Goal: Task Accomplishment & Management: Manage account settings

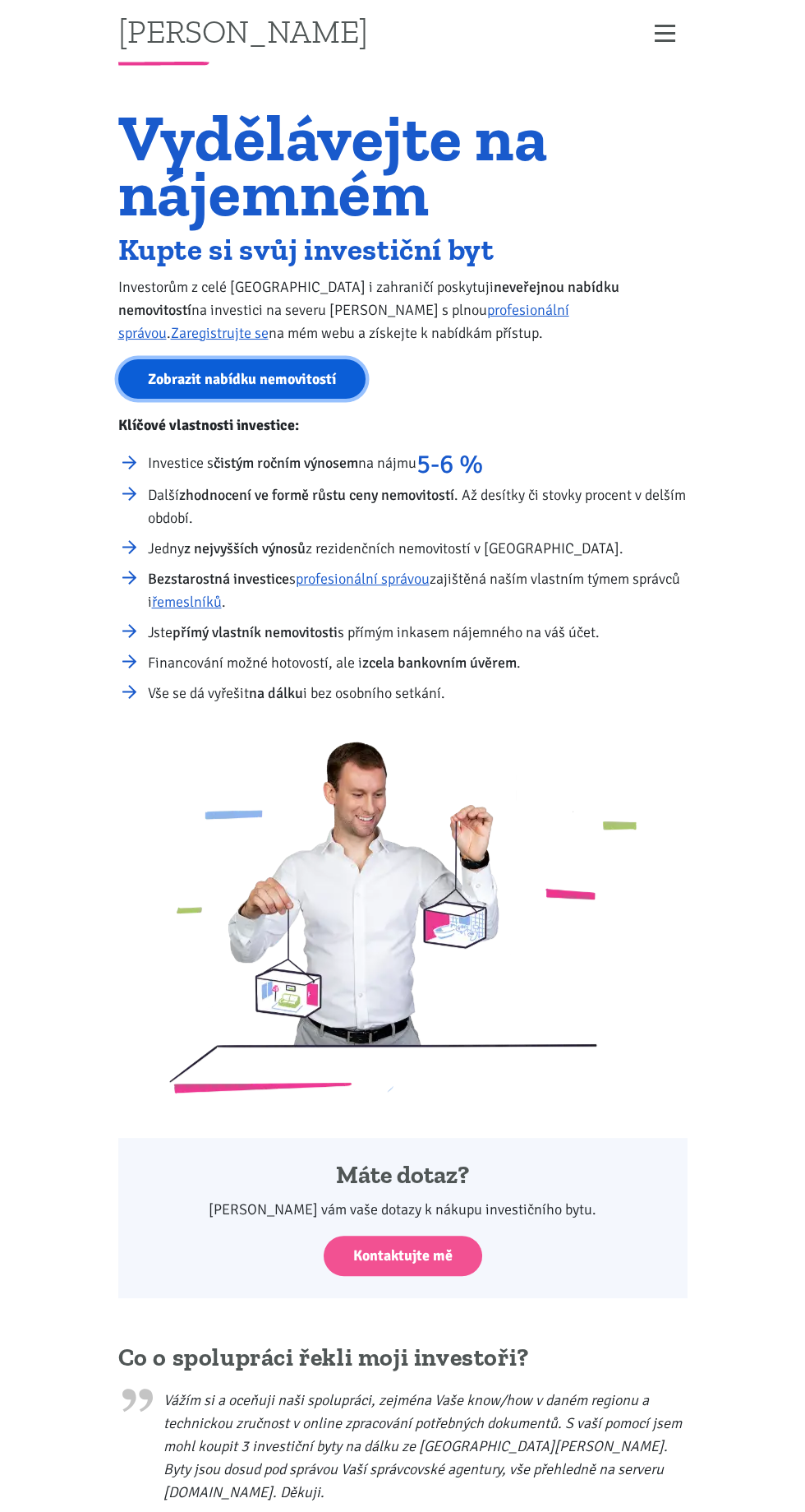
click at [281, 375] on link "Zobrazit nabídku nemovitostí" at bounding box center [242, 379] width 247 height 40
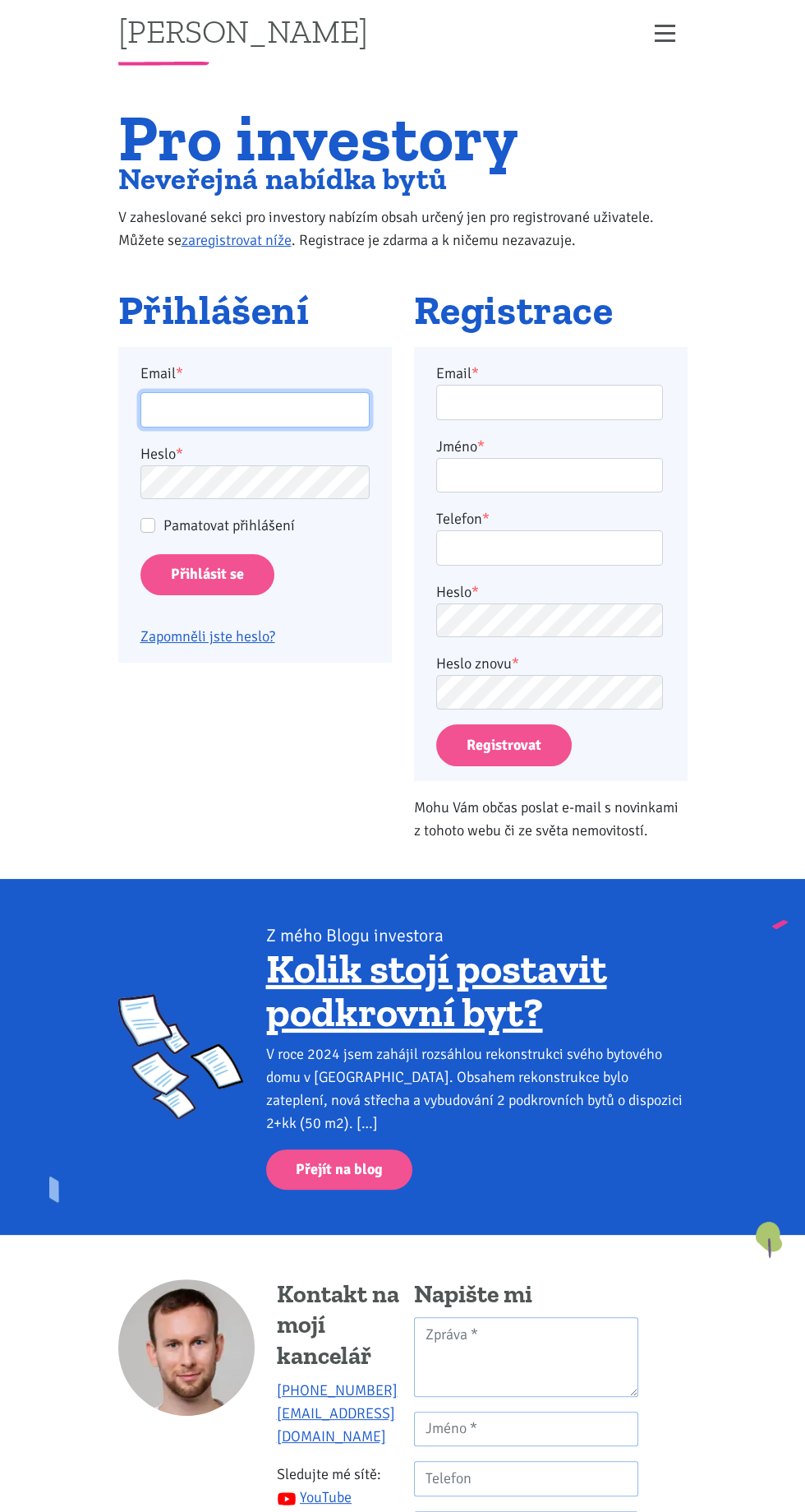
click at [193, 406] on input "Email *" at bounding box center [254, 410] width 229 height 36
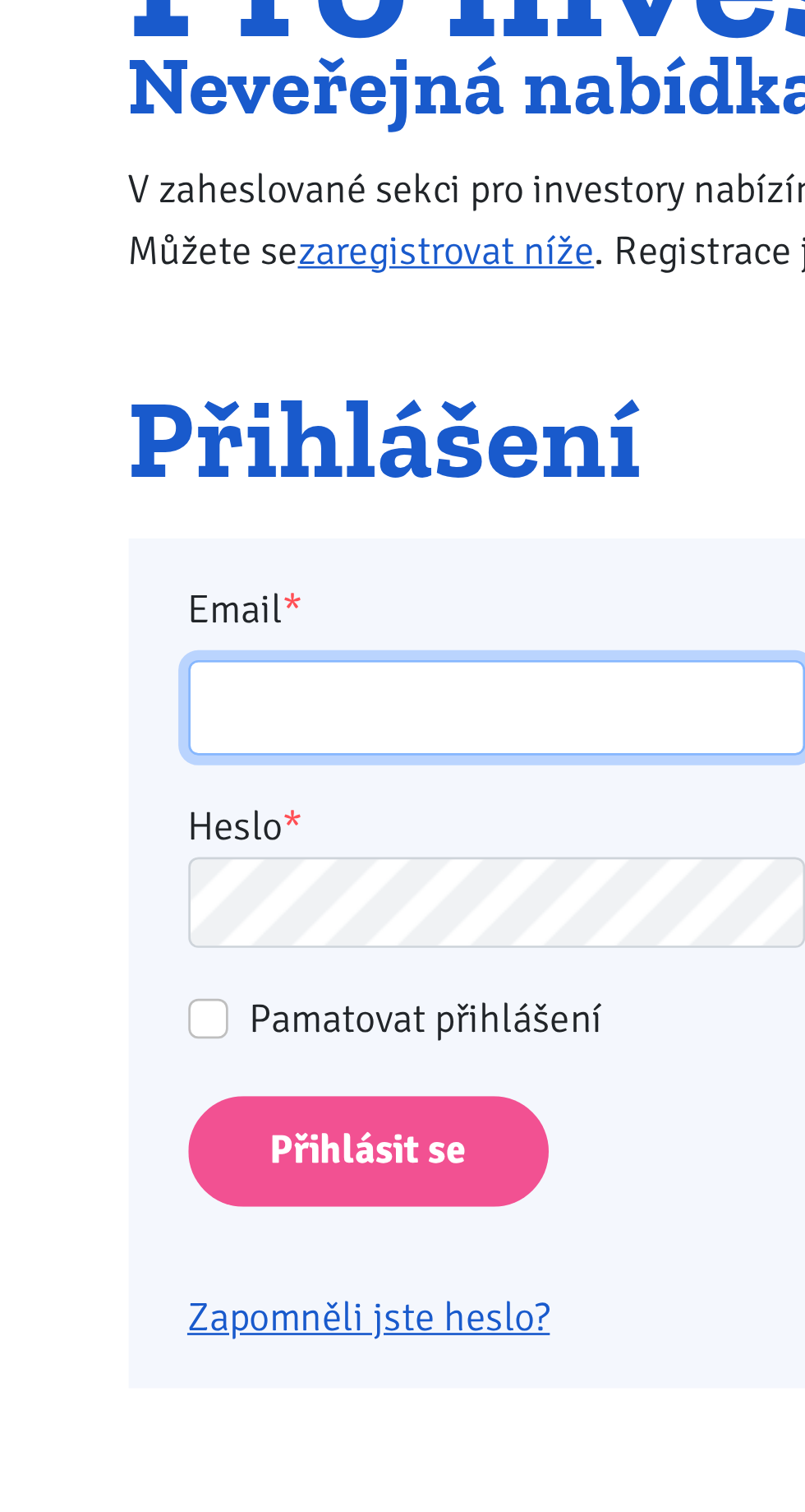
type input "kater.ticha@seznam.cz"
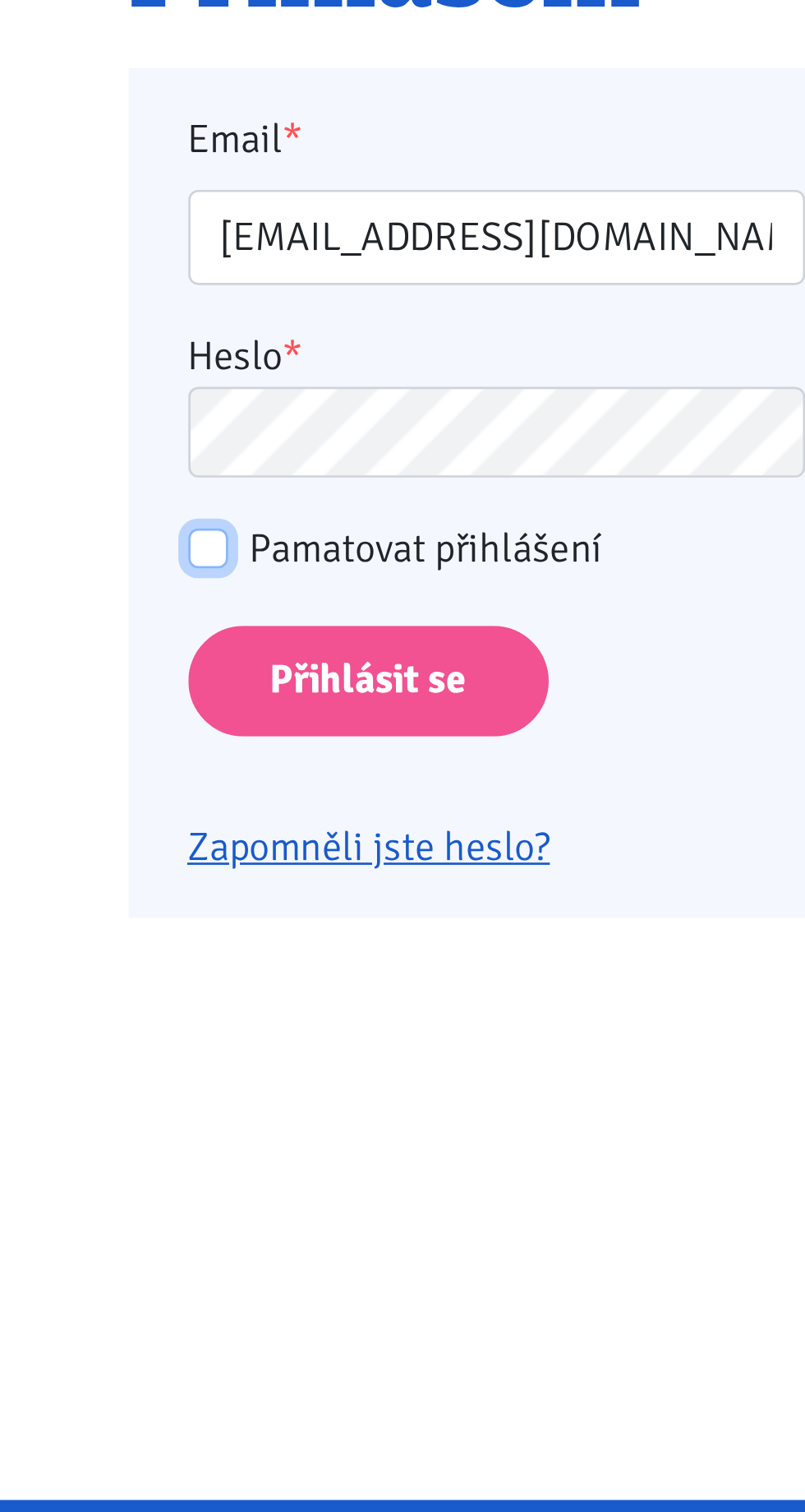
click at [148, 520] on input "Pamatovat přihlášení" at bounding box center [147, 525] width 15 height 15
checkbox input "true"
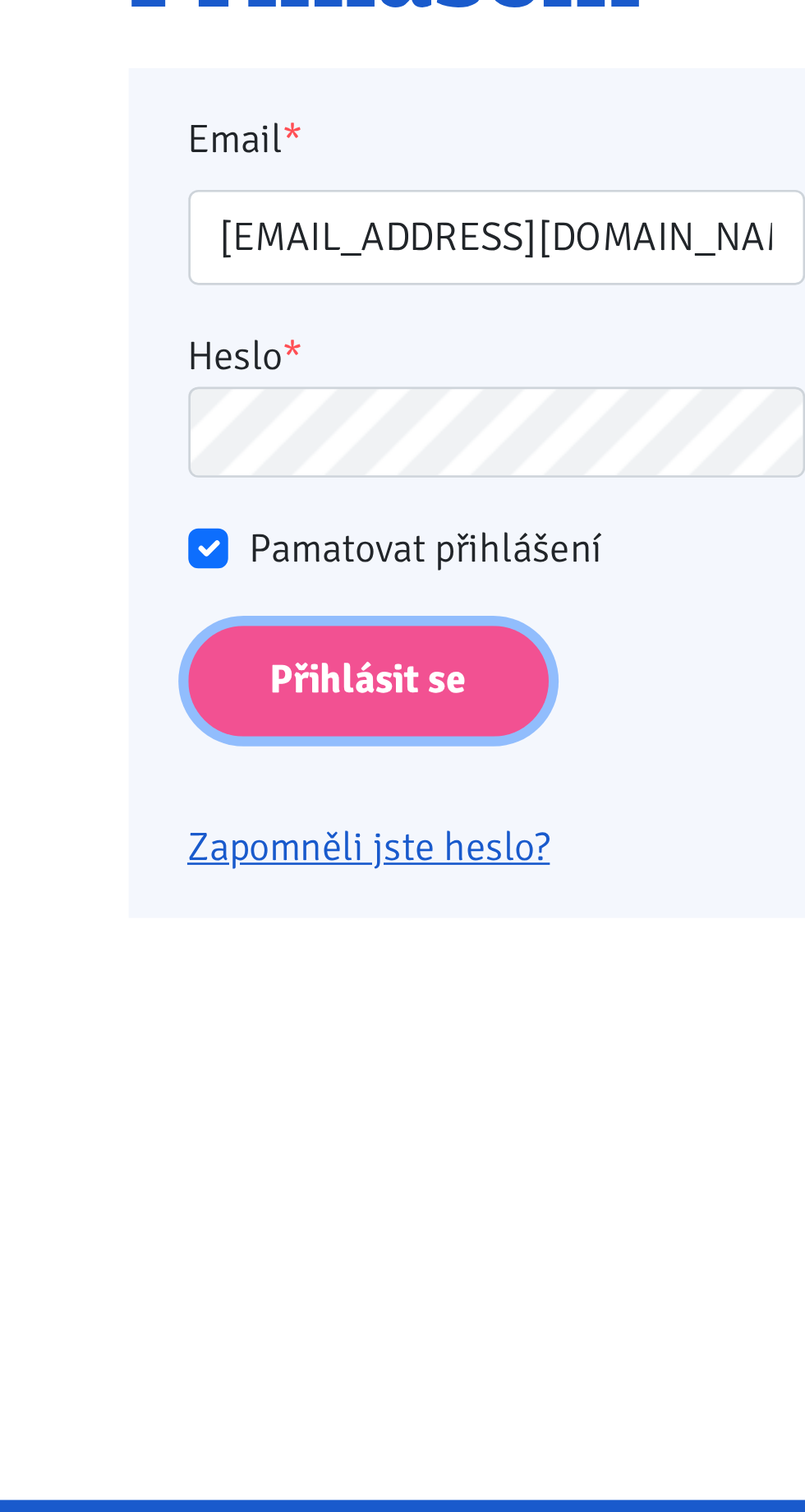
click at [189, 581] on input "Přihlásit se" at bounding box center [207, 575] width 134 height 42
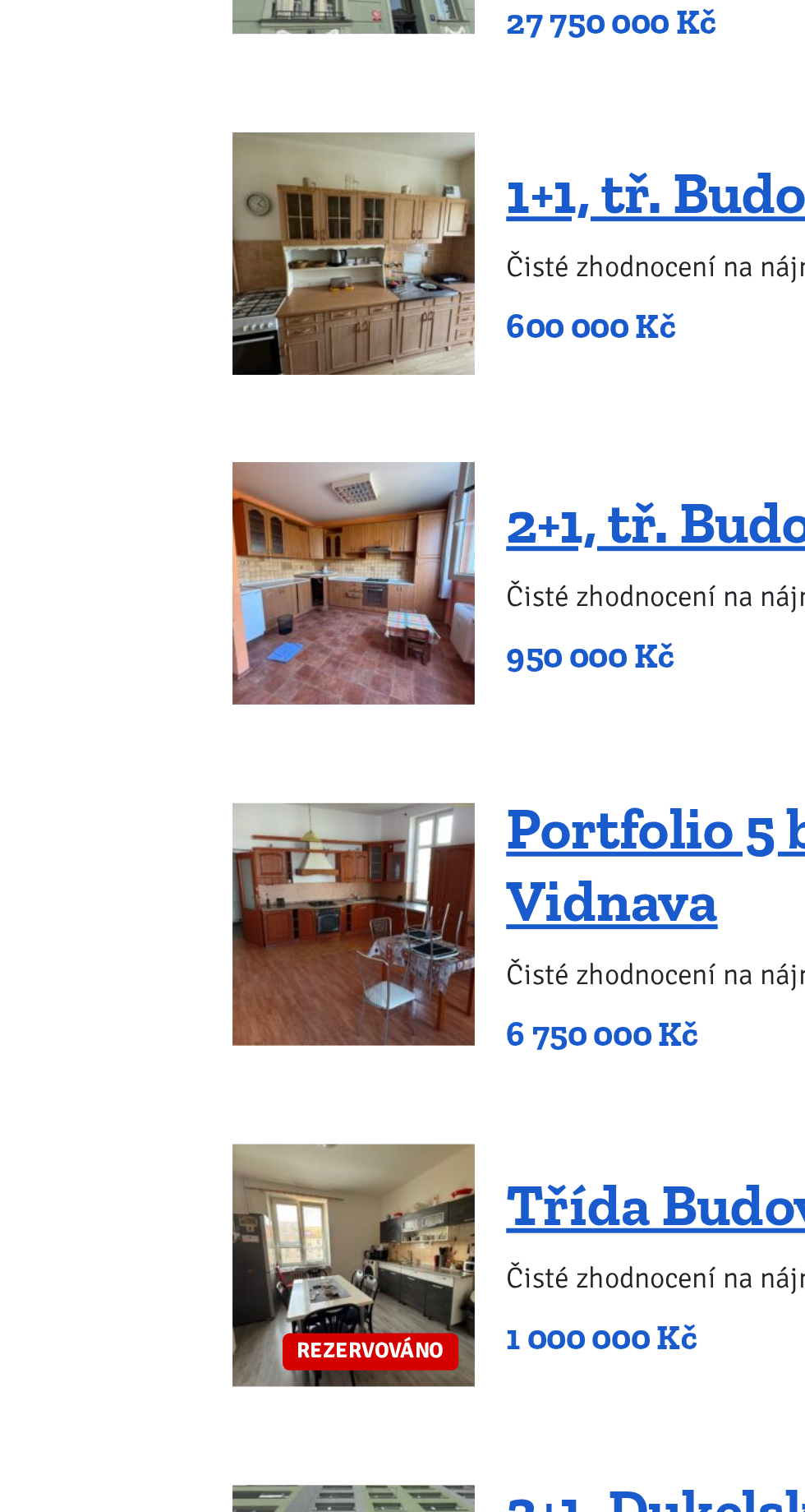
scroll to position [3181, 0]
